Goal: Task Accomplishment & Management: Complete application form

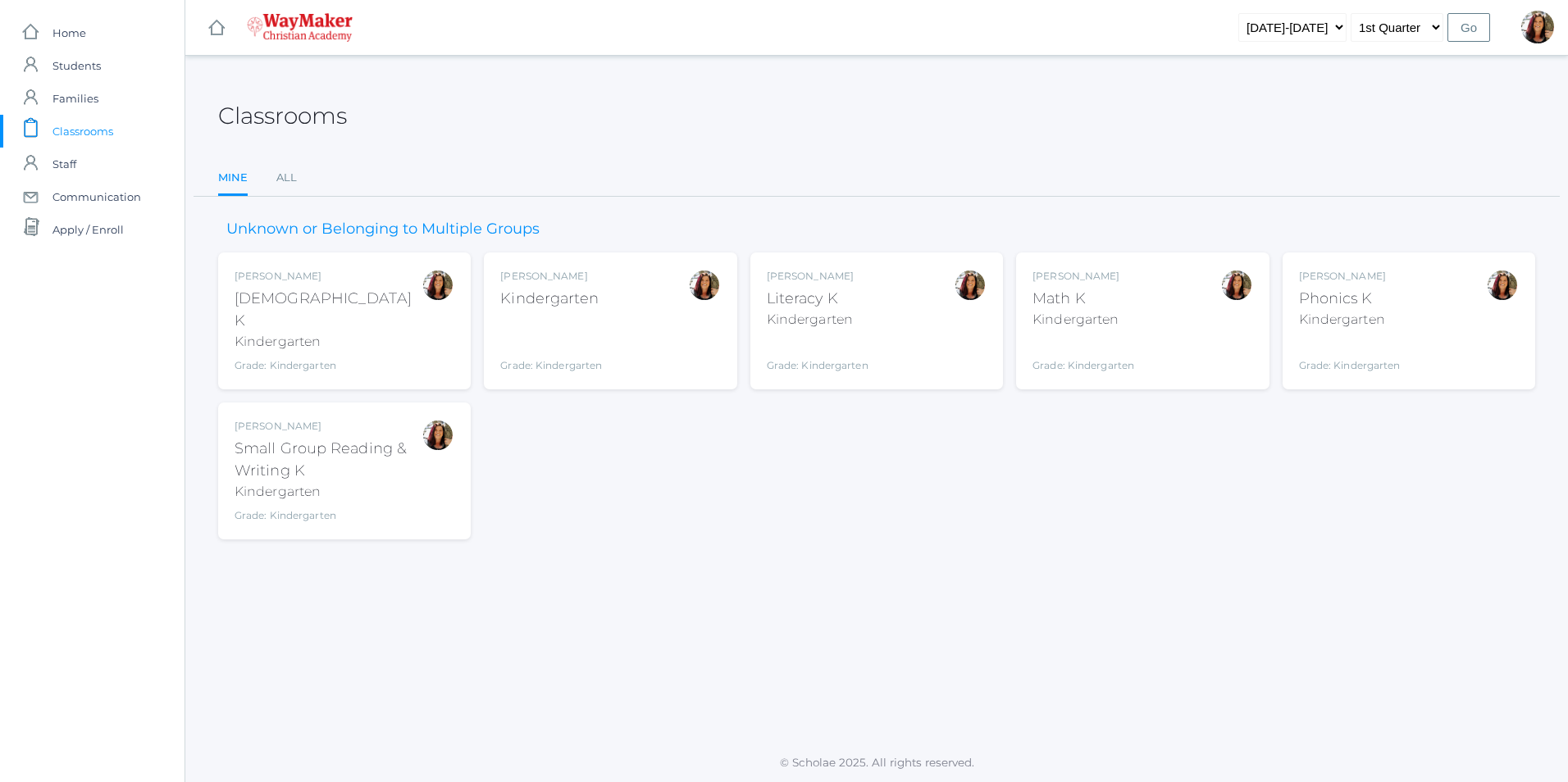
click at [617, 318] on div "[PERSON_NAME] Kindergarten Grade: Kindergarten KINDER" at bounding box center [611, 320] width 220 height 104
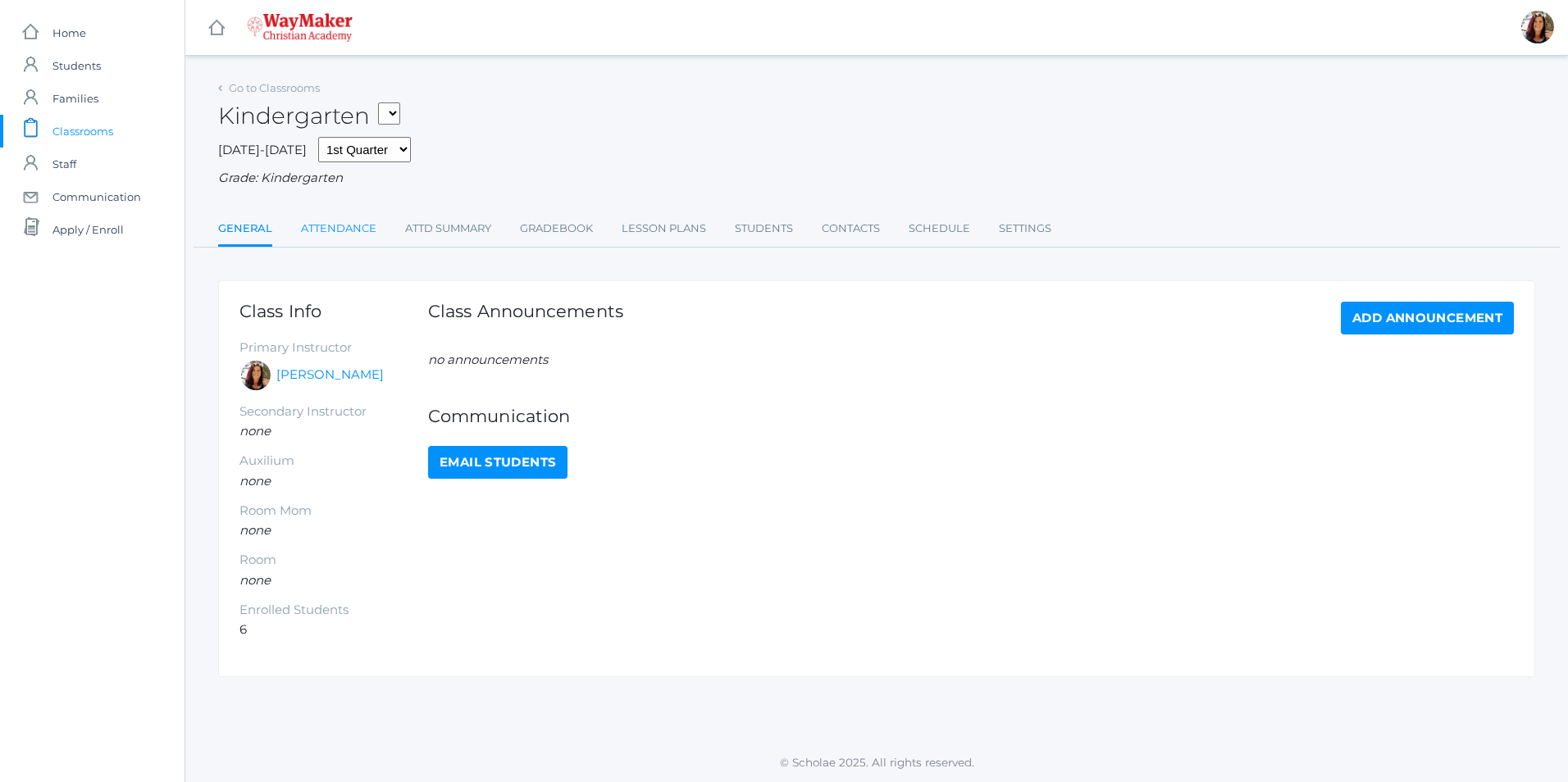
click at [353, 238] on link "Attendance" at bounding box center [338, 228] width 76 height 33
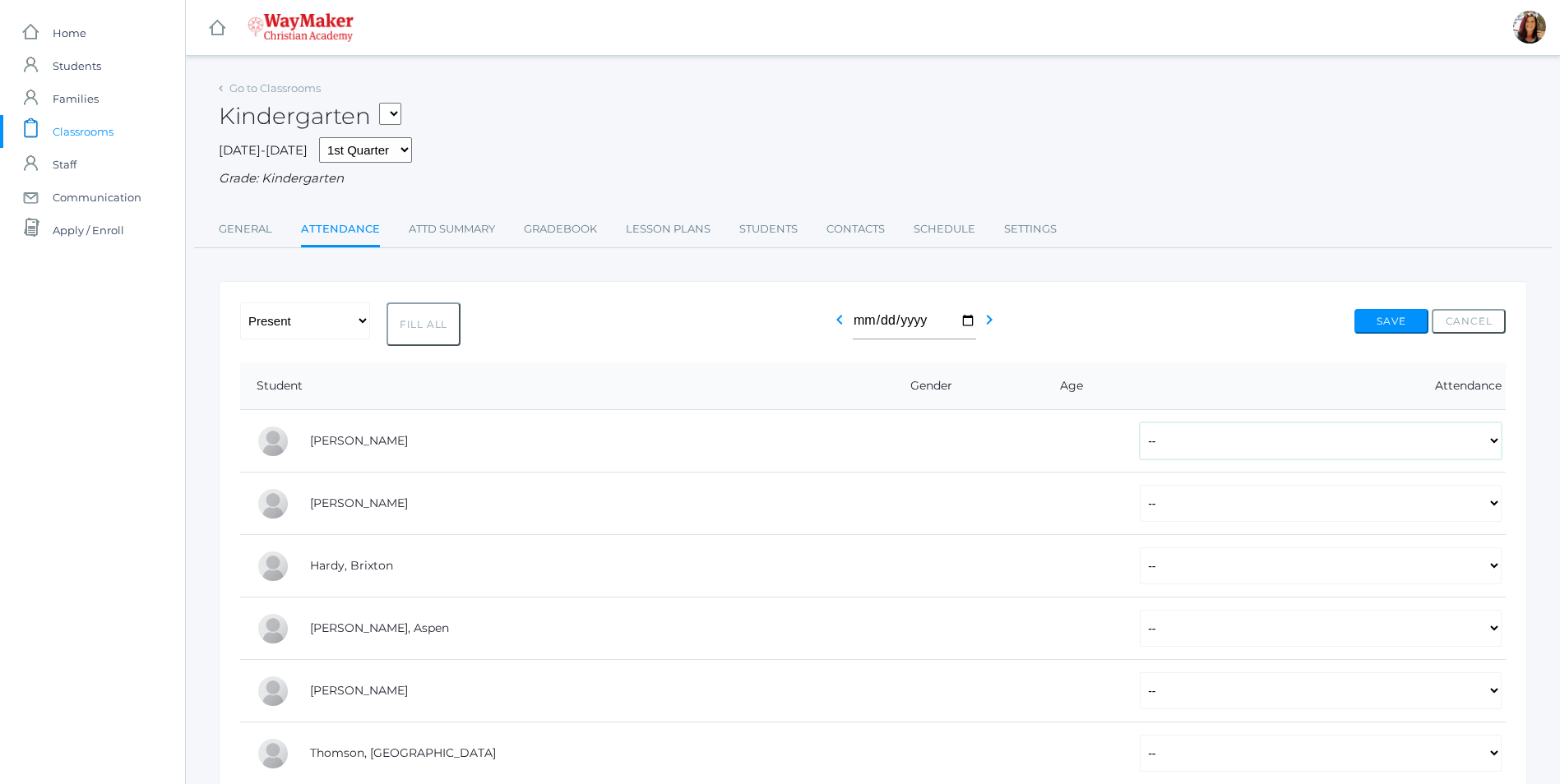
click at [1492, 451] on select "-- Present Tardy Excused Tardy Unexcused Absent Excused Absent Unexcused" at bounding box center [1321, 441] width 362 height 37
select select "P"
click at [1140, 424] on select "-- Present Tardy Excused Tardy Unexcused Absent Excused Absent Unexcused" at bounding box center [1321, 441] width 362 height 37
click at [1497, 753] on select "-- Present Tardy Excused Tardy Unexcused Absent Excused Absent Unexcused" at bounding box center [1321, 753] width 362 height 37
select select "P"
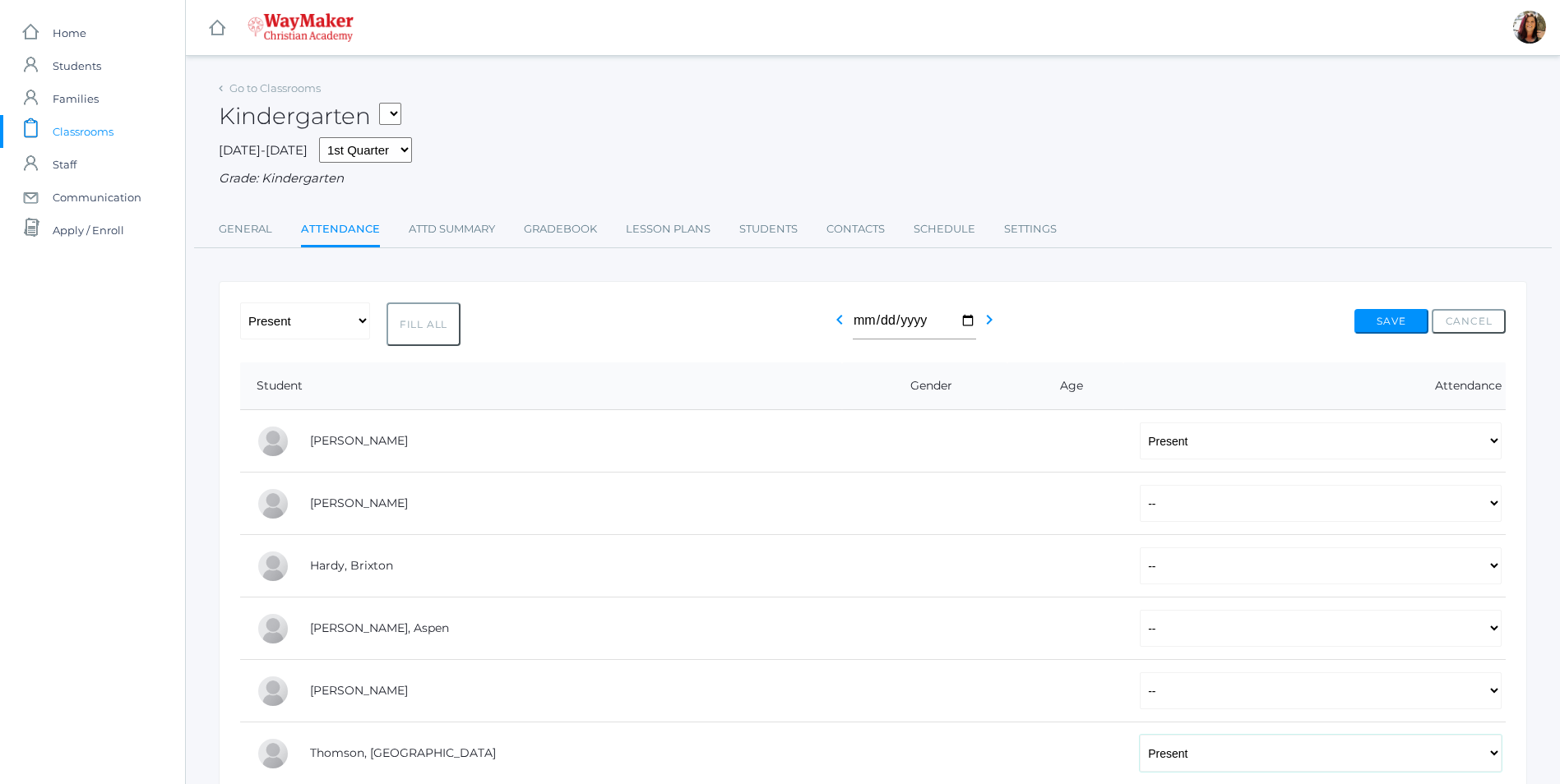
click at [1140, 737] on select "-- Present Tardy Excused Tardy Unexcused Absent Excused Absent Unexcused" at bounding box center [1321, 753] width 362 height 37
click at [1489, 699] on select "-- Present Tardy Excused Tardy Unexcused Absent Excused Absent Unexcused" at bounding box center [1321, 690] width 362 height 37
select select "P"
click at [1140, 674] on select "-- Present Tardy Excused Tardy Unexcused Absent Excused Absent Unexcused" at bounding box center [1321, 690] width 362 height 37
click at [1489, 635] on select "-- Present Tardy Excused Tardy Unexcused Absent Excused Absent Unexcused" at bounding box center [1321, 628] width 362 height 37
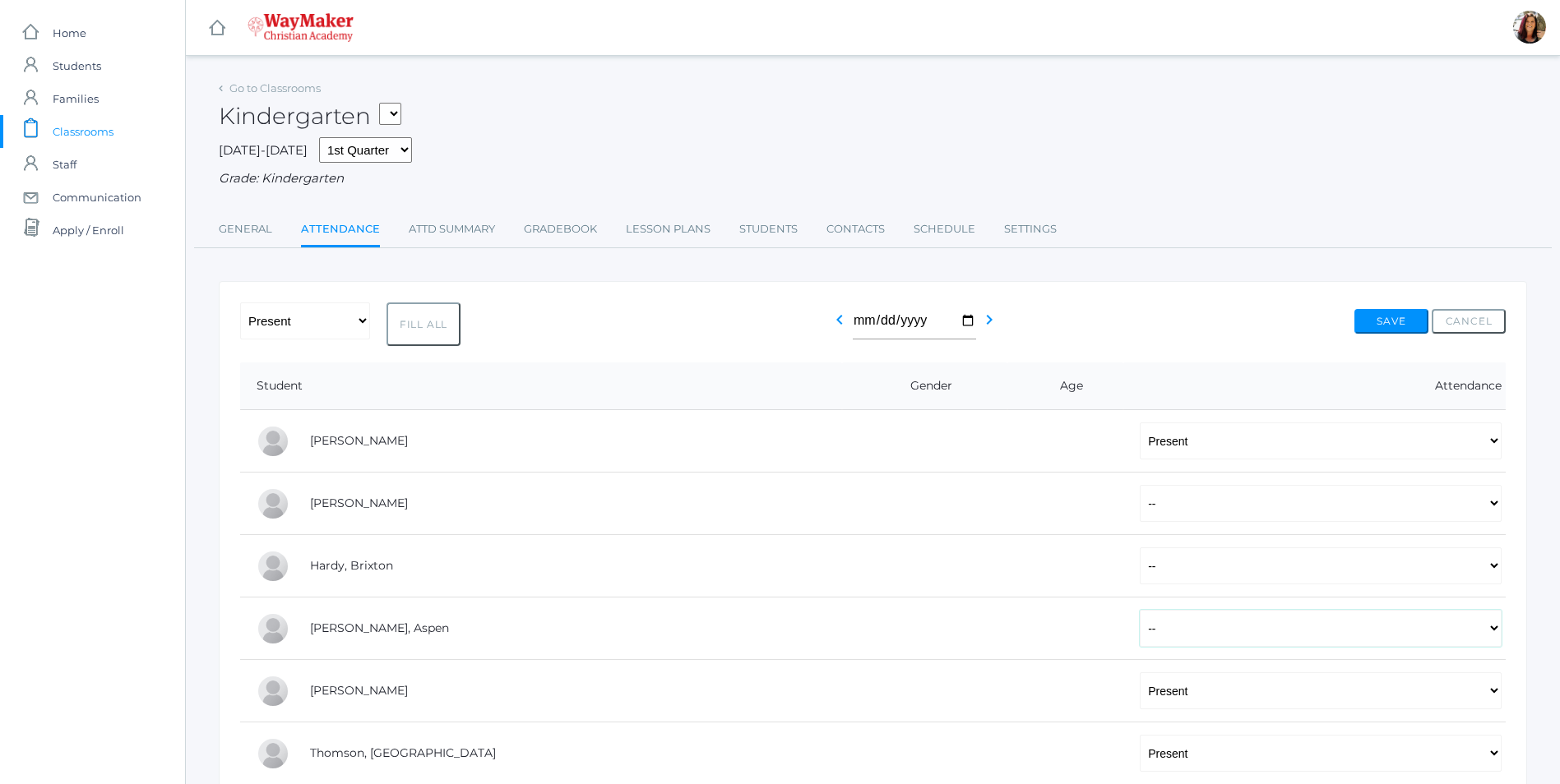
select select "P"
click at [1140, 612] on select "-- Present Tardy Excused Tardy Unexcused Absent Excused Absent Unexcused" at bounding box center [1321, 628] width 362 height 37
click at [1496, 577] on select "-- Present Tardy Excused Tardy Unexcused Absent Excused Absent Unexcused" at bounding box center [1321, 565] width 362 height 37
select select "P"
click at [1140, 549] on select "-- Present Tardy Excused Tardy Unexcused Absent Excused Absent Unexcused" at bounding box center [1321, 565] width 362 height 37
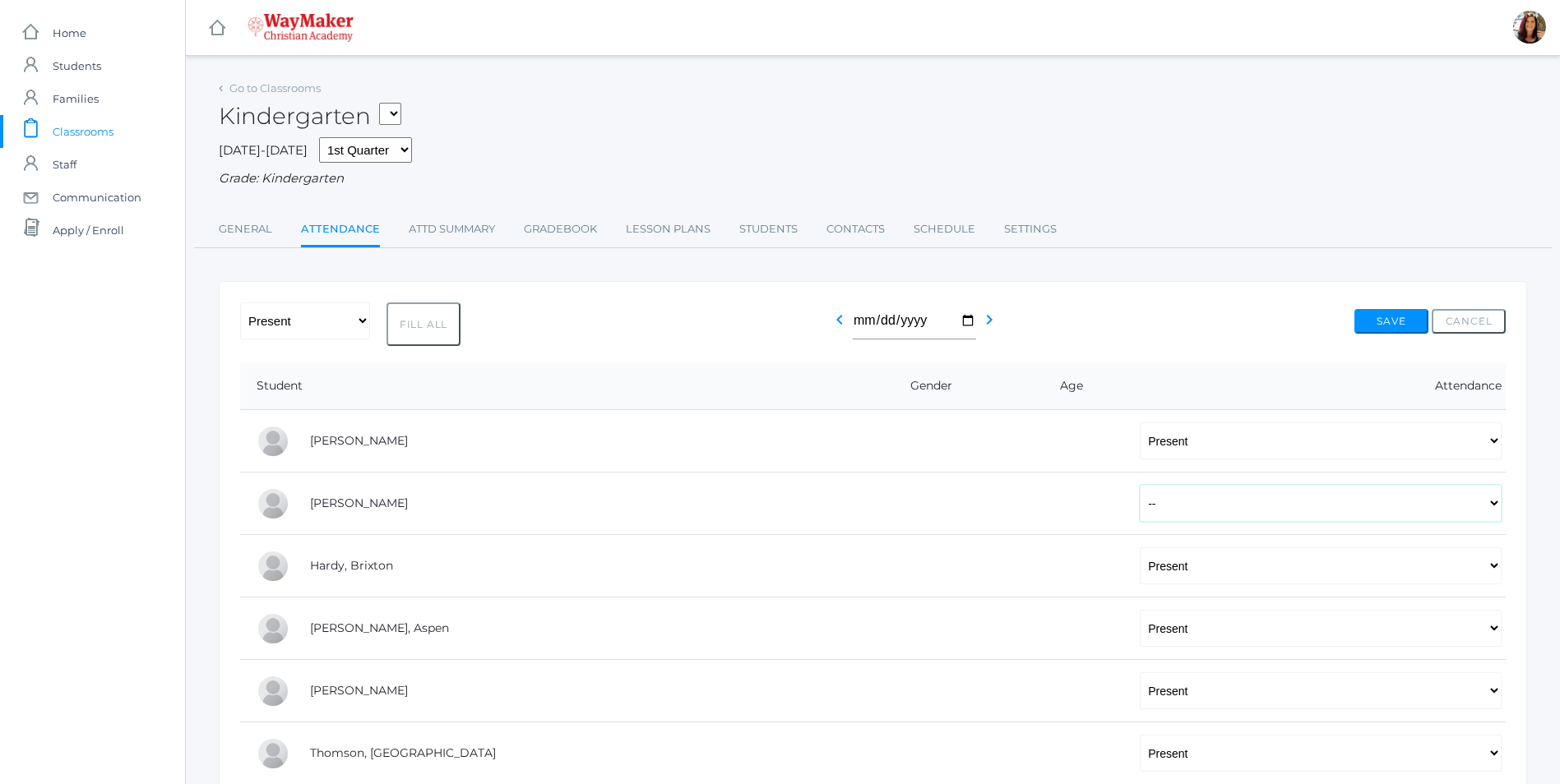
click at [1489, 502] on select "-- Present Tardy Excused Tardy Unexcused Absent Excused Absent Unexcused" at bounding box center [1321, 503] width 362 height 37
select select "P"
click at [1140, 486] on select "-- Present Tardy Excused Tardy Unexcused Absent Excused Absent Unexcused" at bounding box center [1321, 503] width 362 height 37
click at [1385, 317] on button "Save" at bounding box center [1391, 321] width 74 height 25
